Goal: Find specific page/section: Find specific page/section

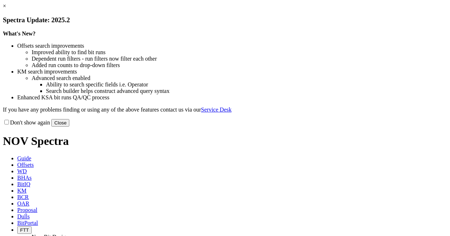
click at [69, 127] on button "Close" at bounding box center [60, 123] width 18 height 8
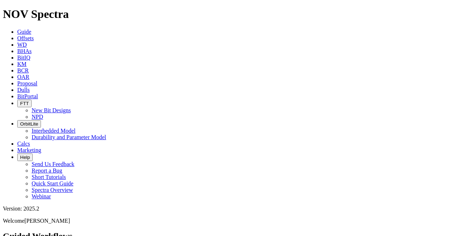
click at [17, 93] on icon at bounding box center [17, 96] width 0 height 6
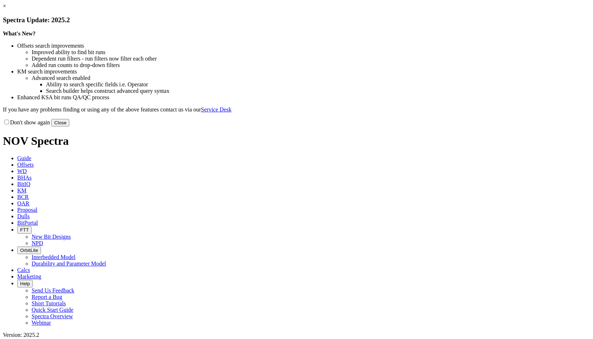
click at [69, 127] on button "Close" at bounding box center [60, 123] width 18 height 8
